Goal: Information Seeking & Learning: Learn about a topic

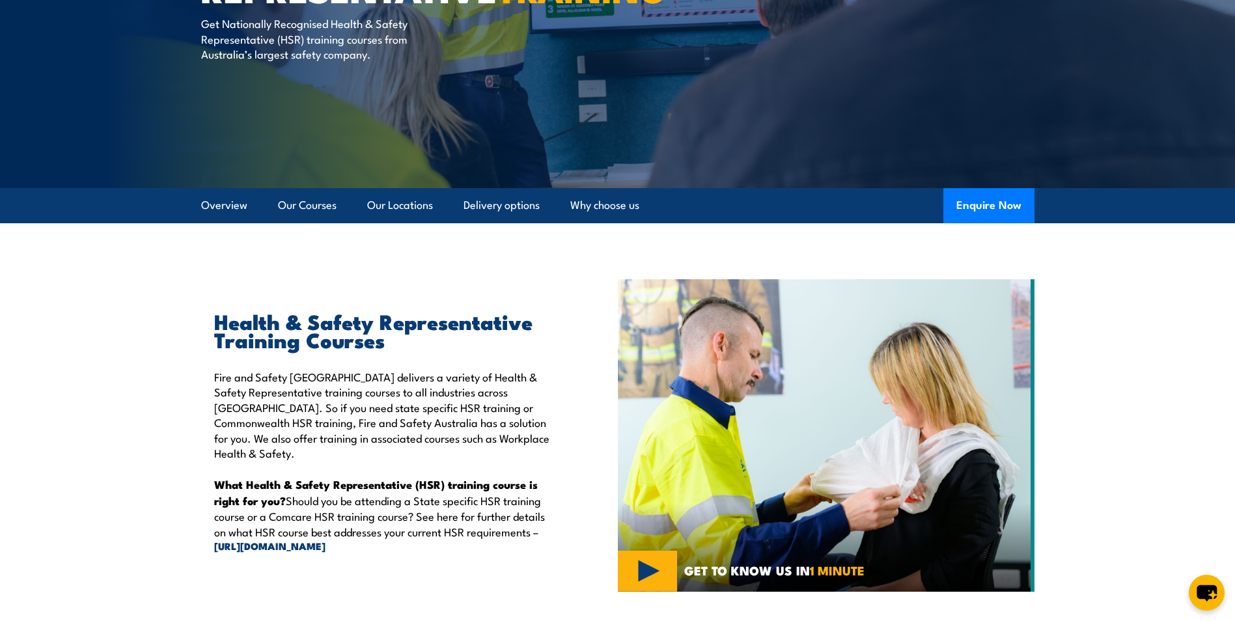
scroll to position [195, 0]
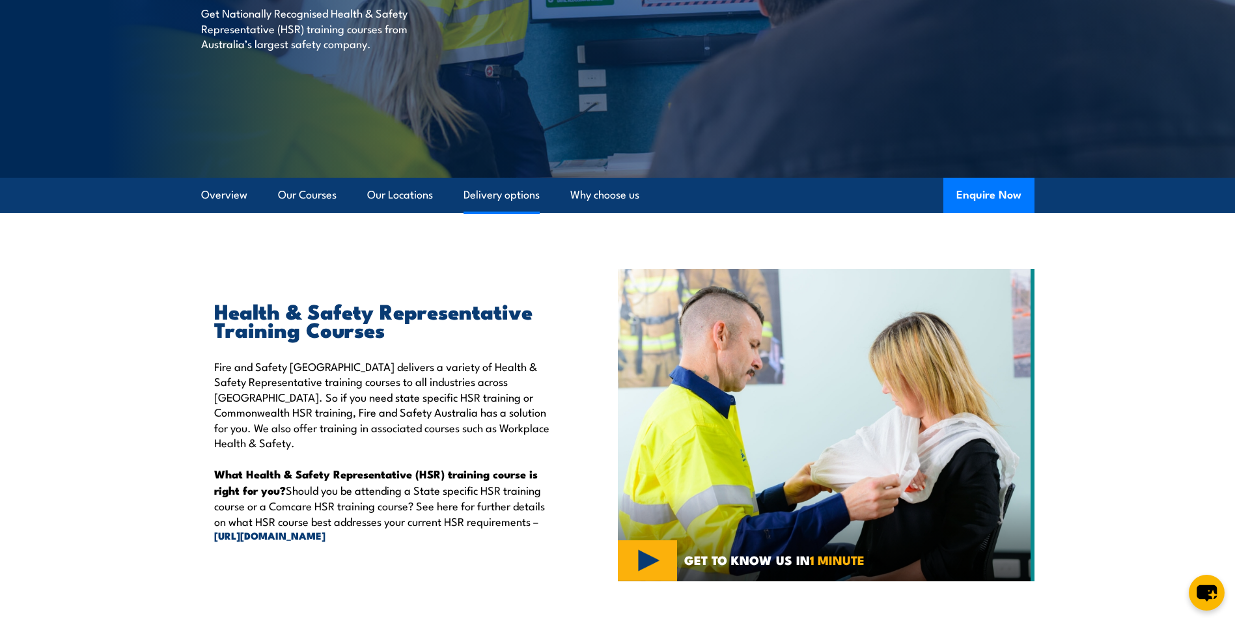
click at [502, 198] on link "Delivery options" at bounding box center [501, 195] width 76 height 35
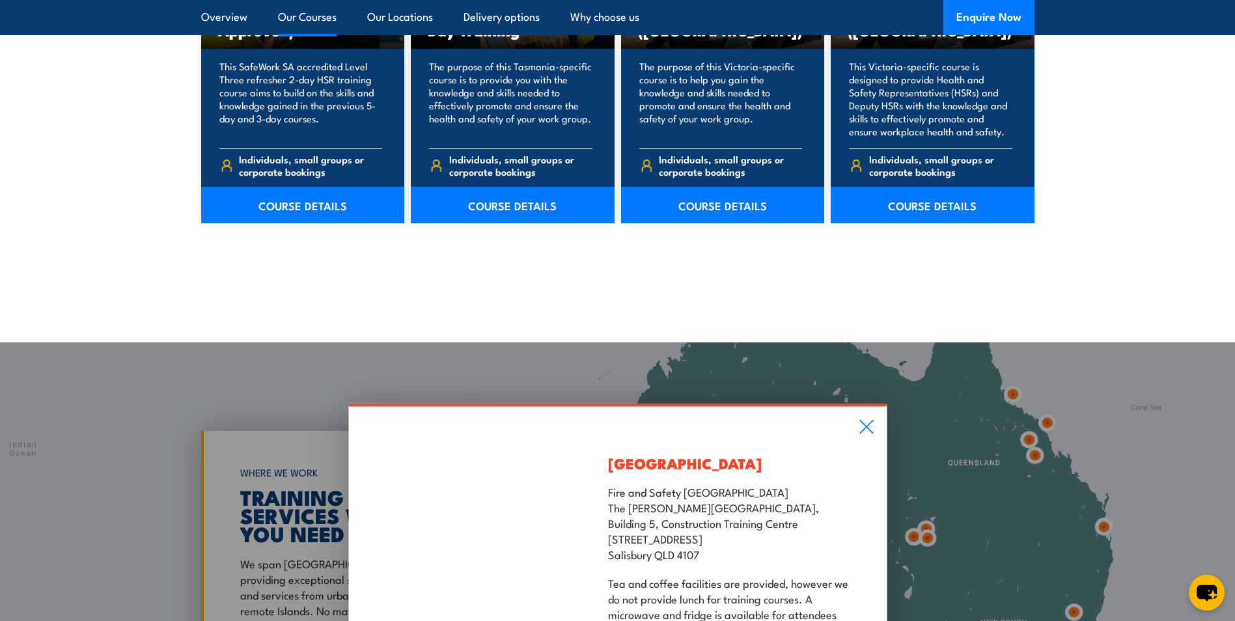
scroll to position [2075, 0]
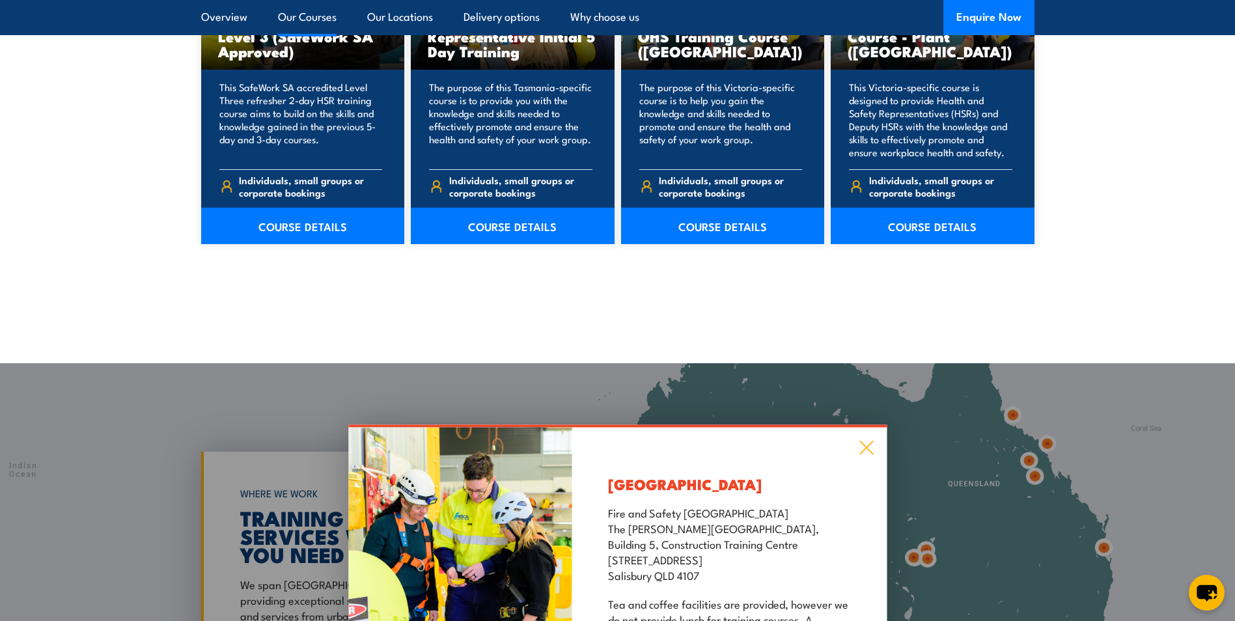
click at [866, 447] on icon at bounding box center [866, 448] width 14 height 14
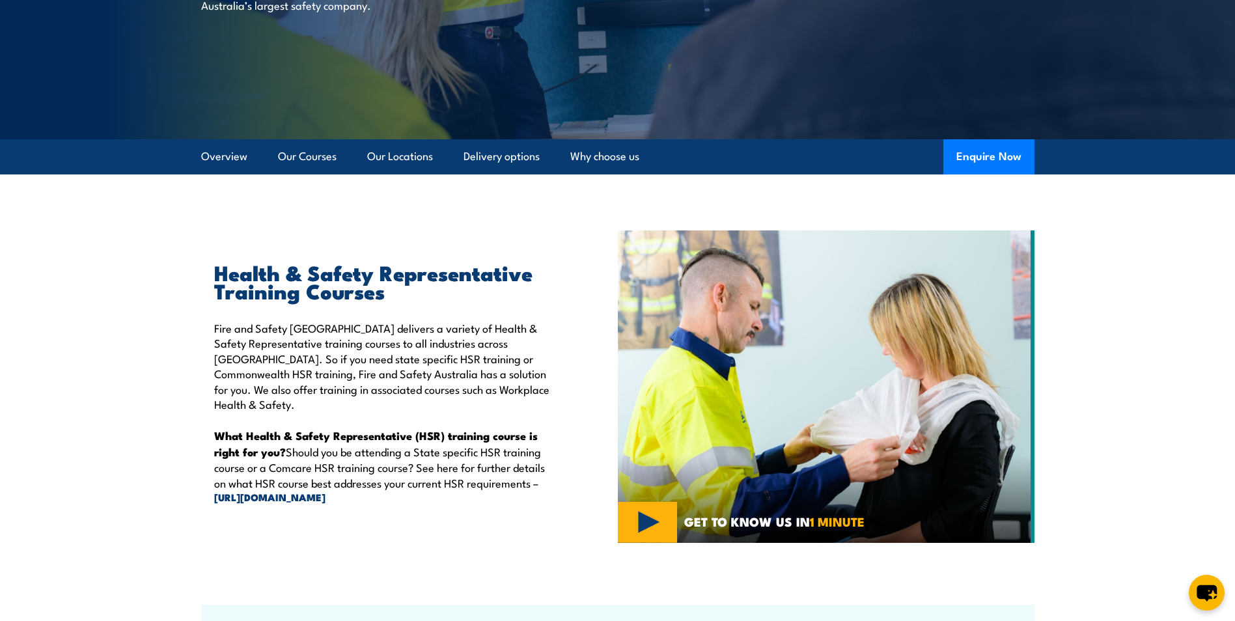
scroll to position [0, 0]
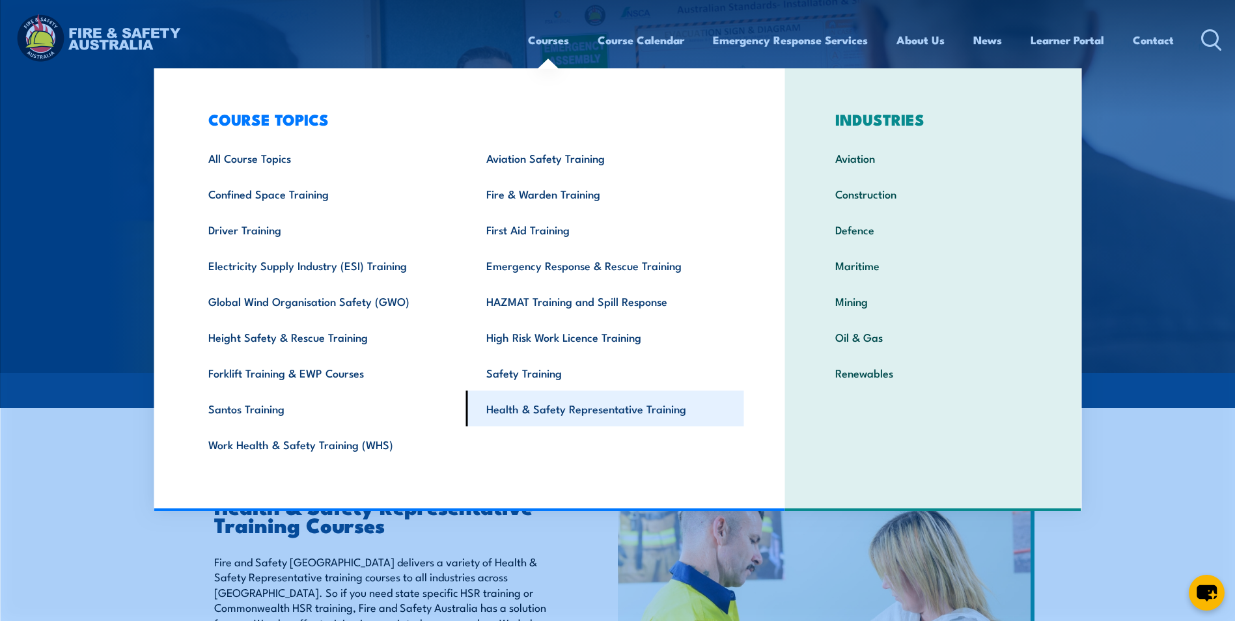
click at [569, 407] on link "Health & Safety Representative Training" at bounding box center [605, 409] width 278 height 36
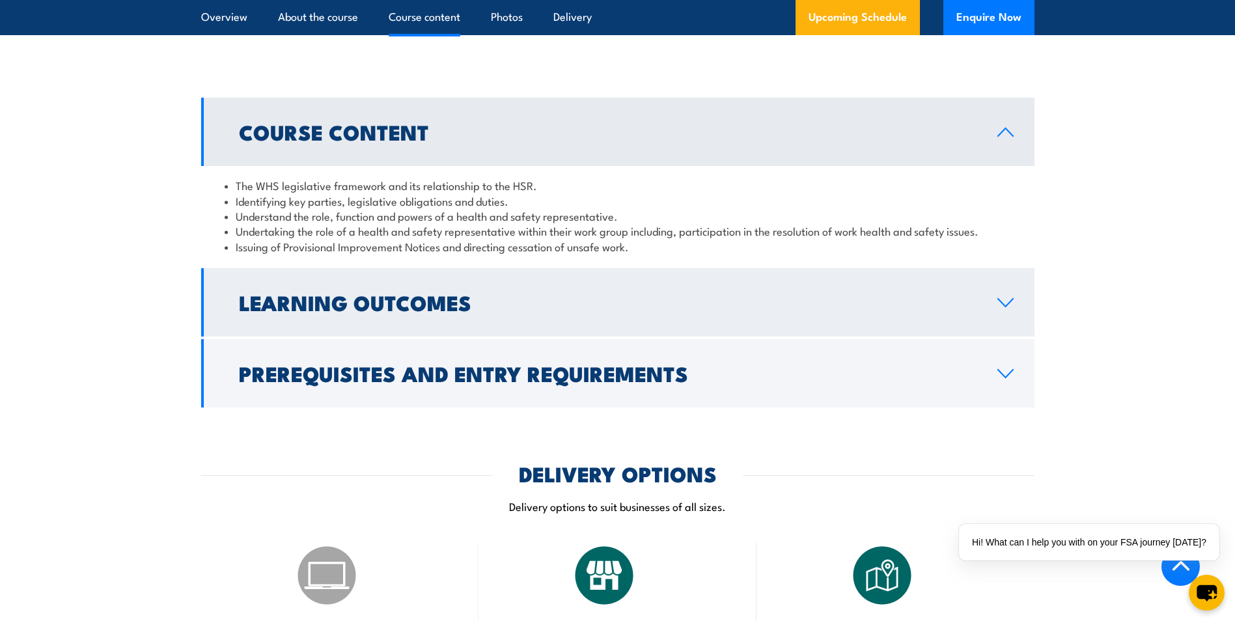
scroll to position [1497, 0]
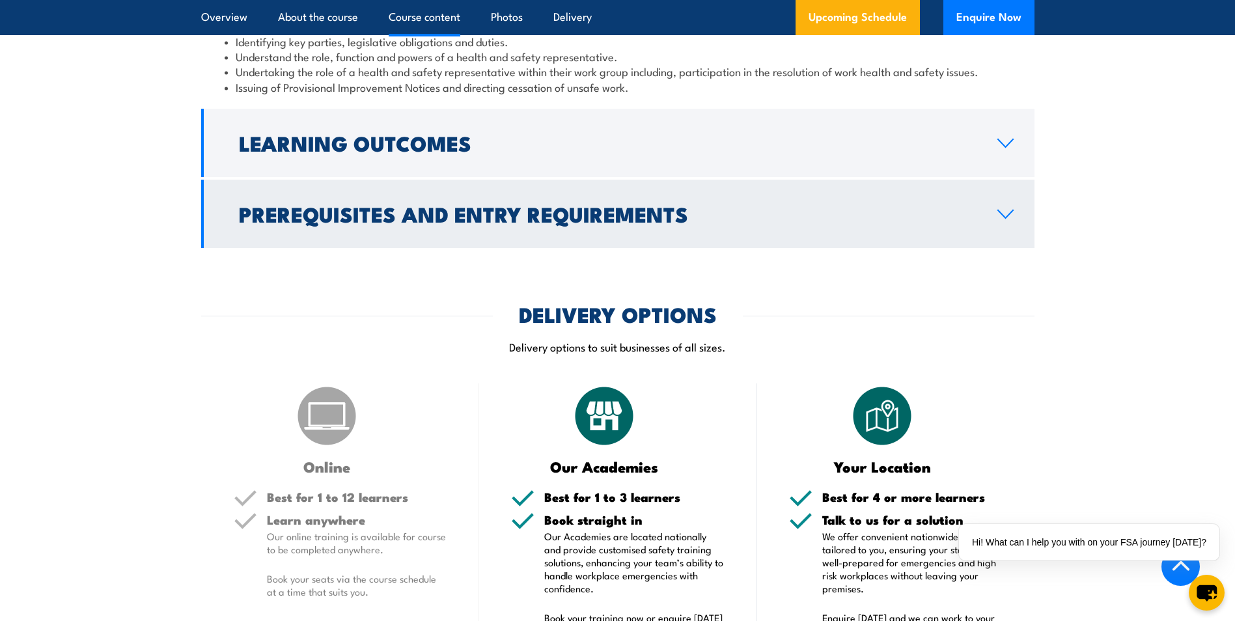
click at [551, 223] on h2 "Prerequisites and Entry Requirements" at bounding box center [608, 213] width 738 height 18
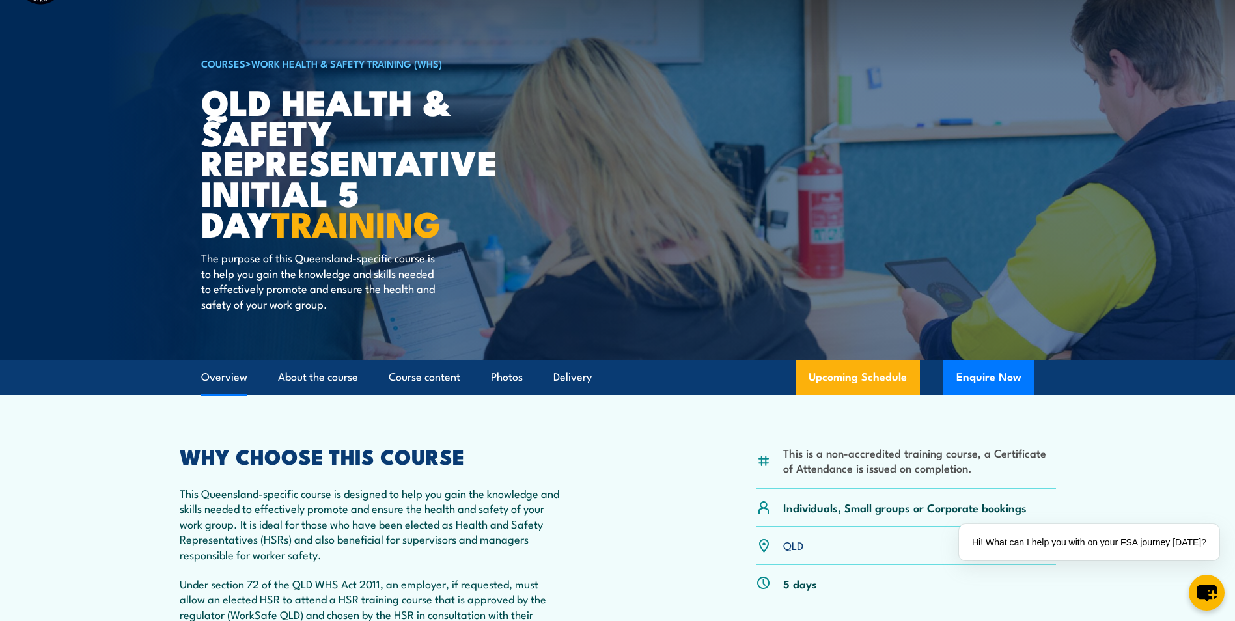
scroll to position [0, 0]
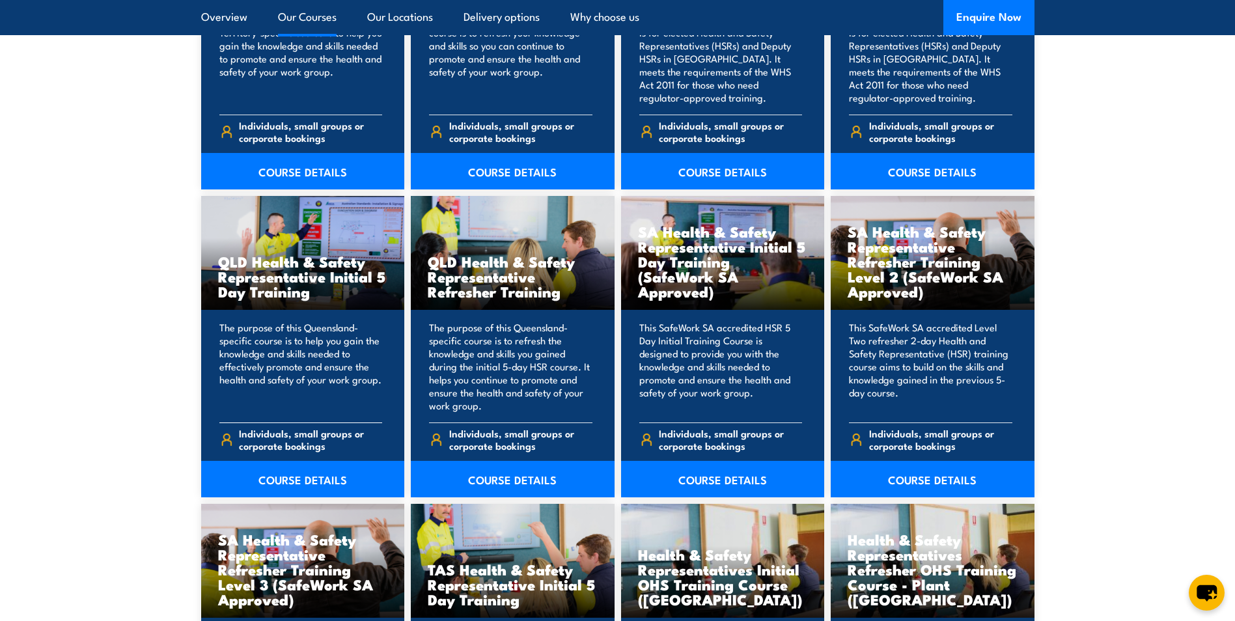
scroll to position [1627, 0]
